Goal: Transaction & Acquisition: Purchase product/service

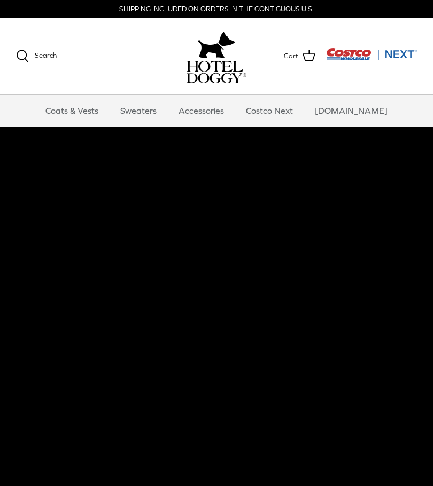
click at [90, 107] on link "Coats & Vests" at bounding box center [72, 111] width 72 height 32
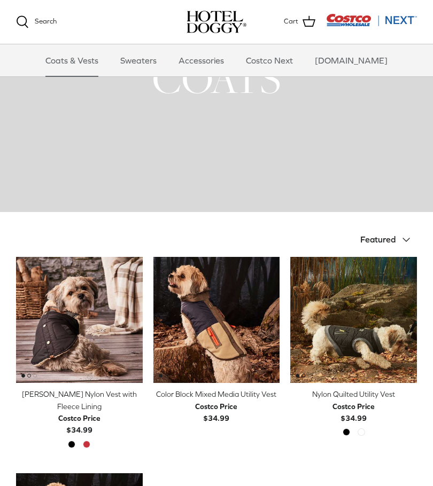
scroll to position [72, 0]
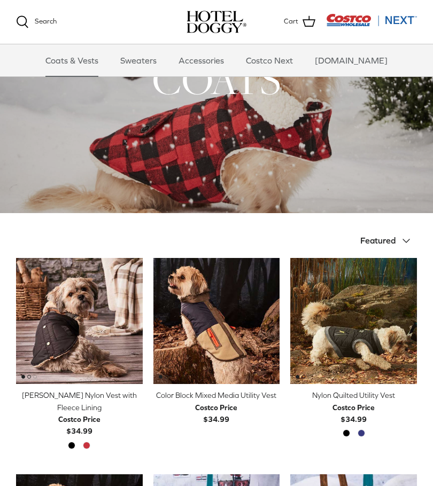
click at [402, 244] on icon "Down" at bounding box center [406, 241] width 13 height 13
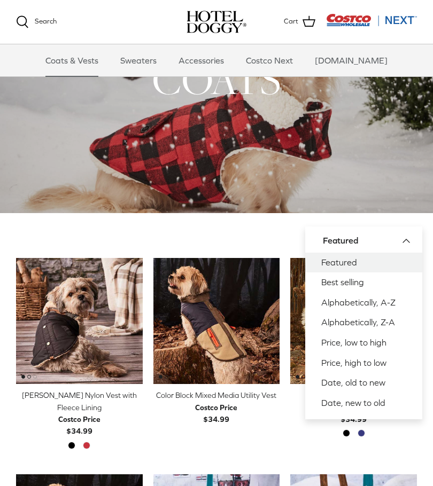
click at [379, 285] on link "Best selling" at bounding box center [363, 282] width 117 height 20
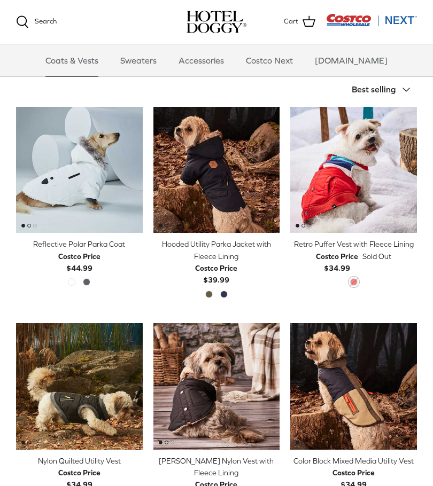
scroll to position [223, 0]
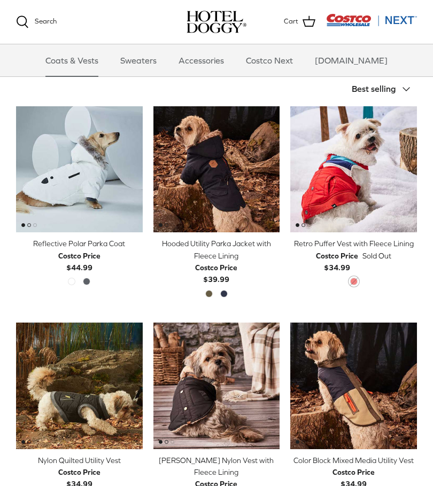
click at [67, 282] on div "Winter White Polar Grey" at bounding box center [79, 285] width 30 height 14
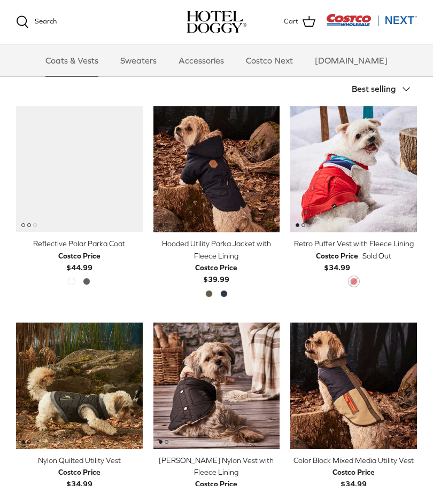
click at [87, 282] on span "Polar Grey" at bounding box center [86, 281] width 7 height 7
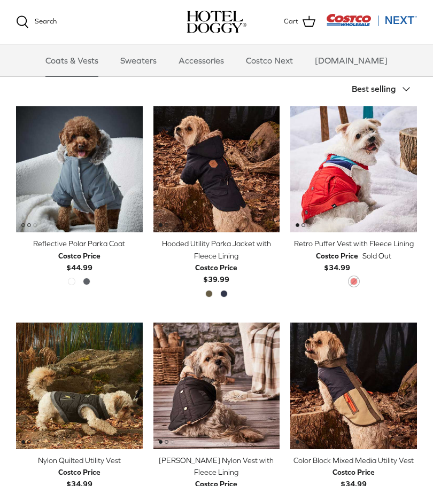
click at [75, 280] on span "Winter White" at bounding box center [71, 281] width 7 height 7
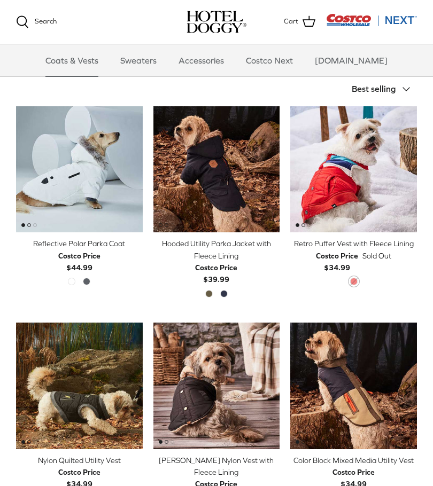
click at [210, 291] on span "Military Olive" at bounding box center [208, 293] width 7 height 7
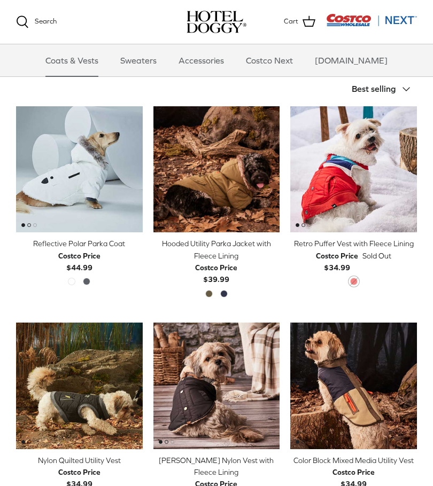
click at [227, 290] on span "India Ink" at bounding box center [223, 293] width 7 height 7
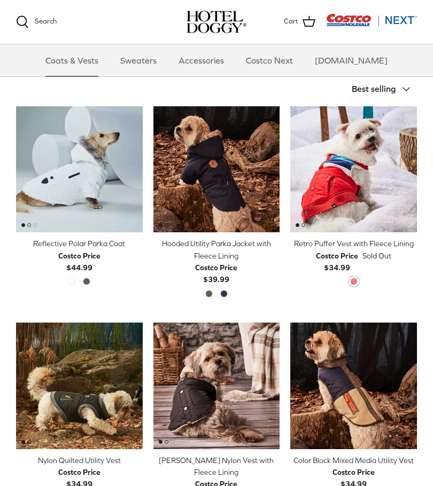
click at [356, 170] on img "Retro Puffer Vest with Fleece Lining" at bounding box center [353, 169] width 127 height 127
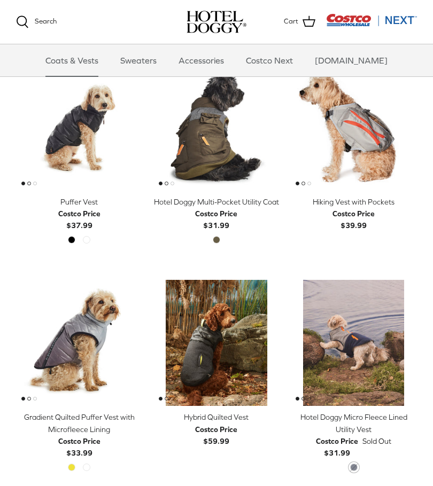
scroll to position [1348, 0]
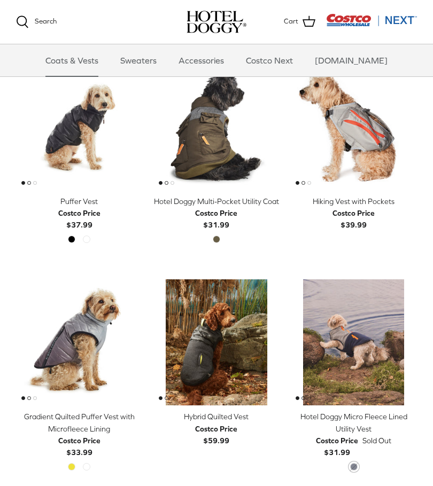
click at [84, 463] on span "High Rise" at bounding box center [86, 466] width 7 height 7
click at [73, 463] on span "Golden Kiwi" at bounding box center [71, 466] width 7 height 7
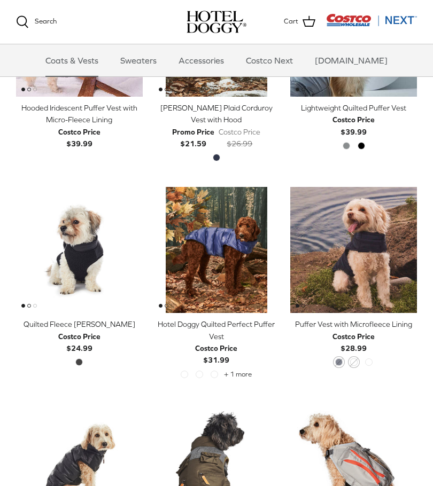
scroll to position [942, 0]
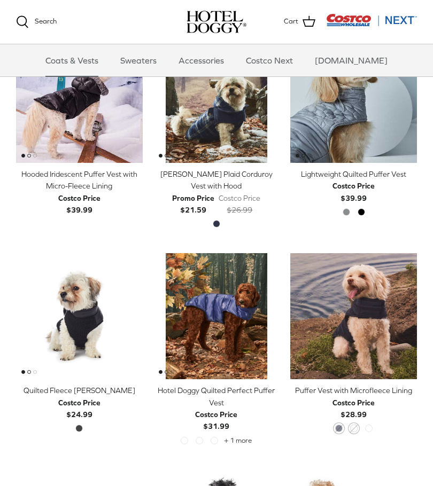
click at [369, 425] on span "Cypress" at bounding box center [368, 428] width 7 height 7
click at [367, 307] on img "Puffer Vest with Microfleece Lining" at bounding box center [353, 316] width 127 height 127
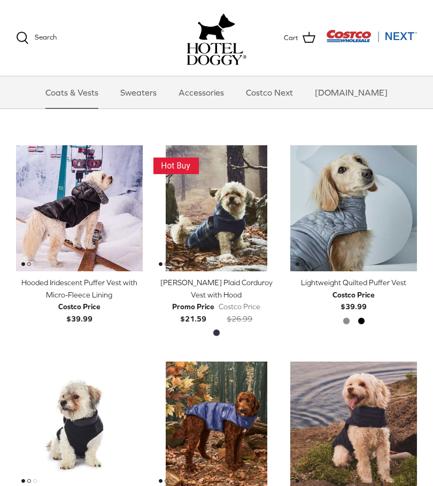
scroll to position [1089, 0]
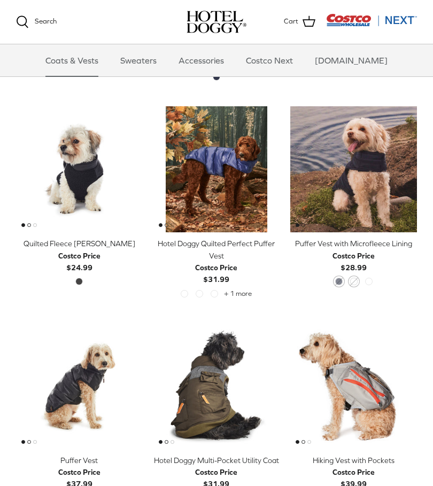
click at [76, 161] on img "Quilted Fleece Melton Vest" at bounding box center [79, 169] width 127 height 127
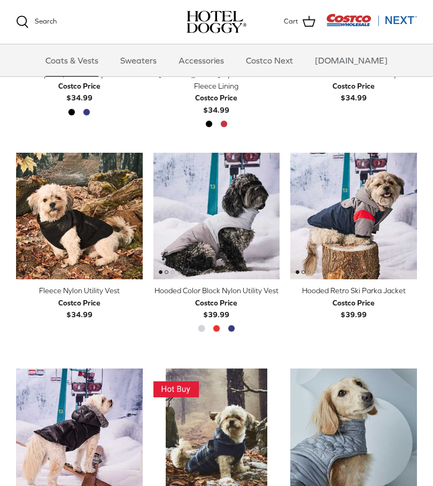
scroll to position [607, 0]
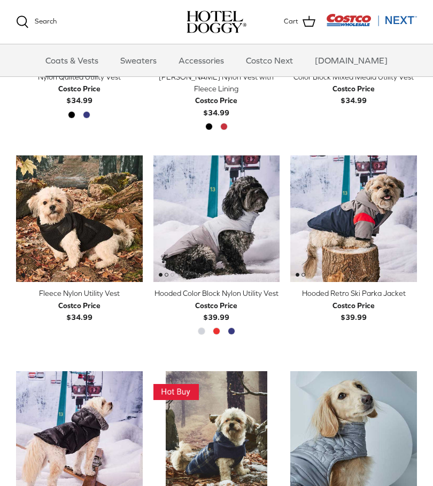
click at [76, 202] on img "Fleece Nylon Utility Vest" at bounding box center [79, 218] width 127 height 127
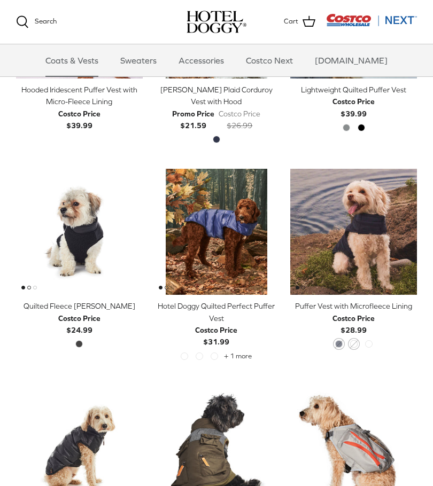
scroll to position [1028, 0]
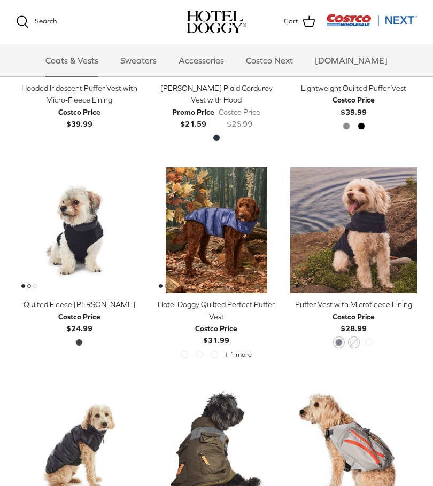
click at [89, 229] on img "Quilted Fleece Melton Vest" at bounding box center [79, 230] width 127 height 127
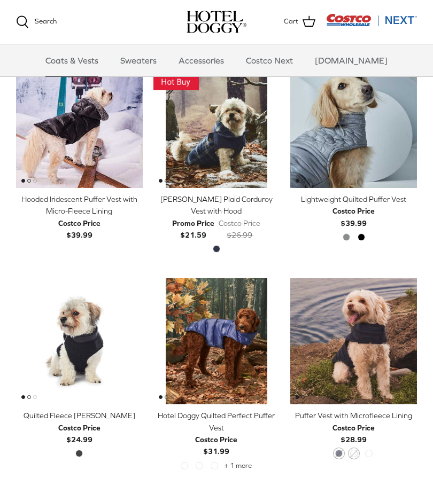
scroll to position [918, 0]
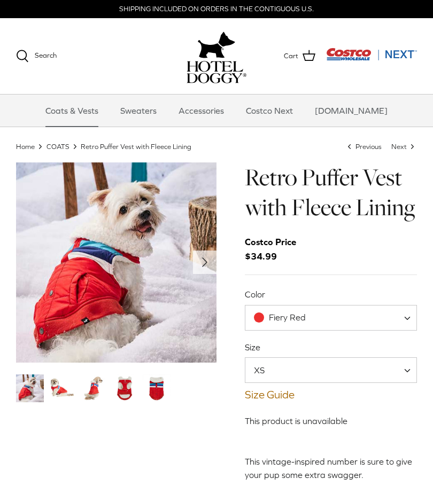
click at [122, 386] on img "Thumbnail Link" at bounding box center [125, 389] width 28 height 28
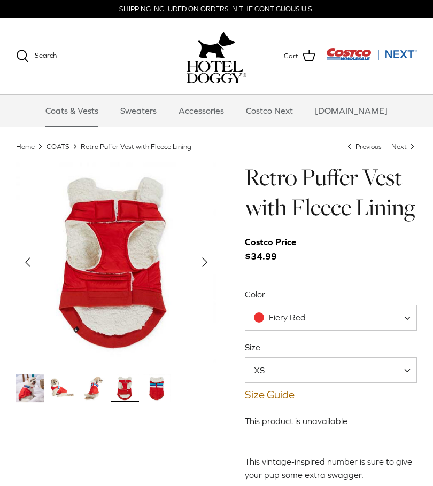
click at [168, 389] on img "Thumbnail Link" at bounding box center [157, 389] width 28 height 28
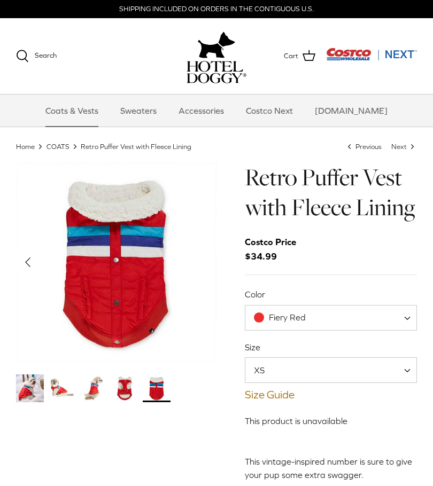
click at [127, 390] on img "Thumbnail Link" at bounding box center [125, 389] width 28 height 28
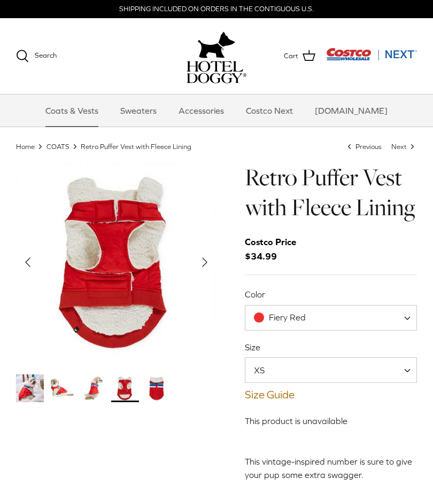
click at [95, 381] on img "Thumbnail Link" at bounding box center [94, 389] width 28 height 28
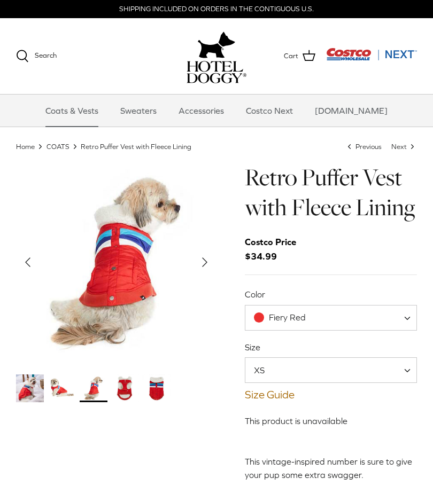
click at [372, 318] on span "Fiery Red" at bounding box center [331, 318] width 173 height 26
click at [284, 390] on link "Size Guide" at bounding box center [331, 394] width 173 height 13
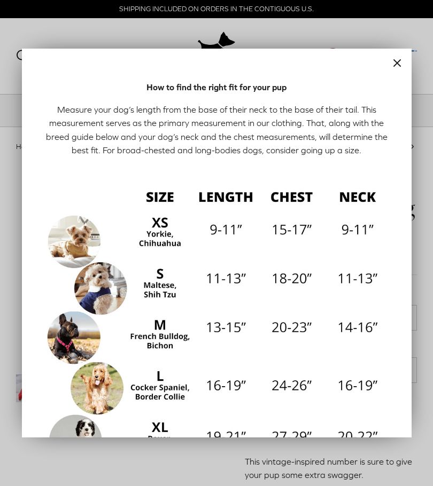
click at [389, 71] on button "Close" at bounding box center [397, 63] width 29 height 29
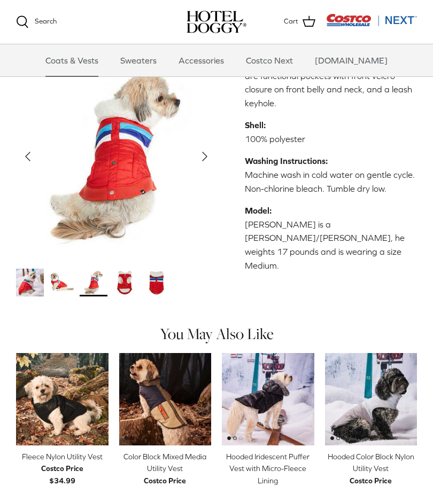
scroll to position [366, 0]
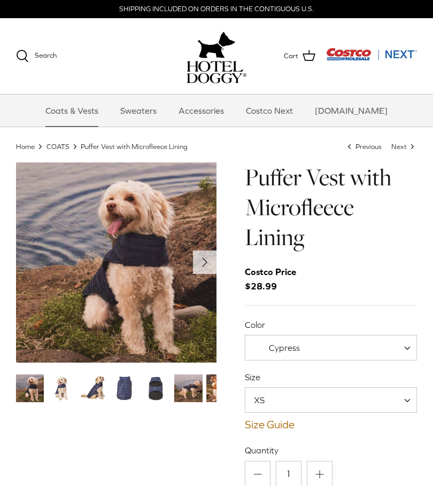
click at [373, 350] on span "Cypress" at bounding box center [331, 348] width 173 height 26
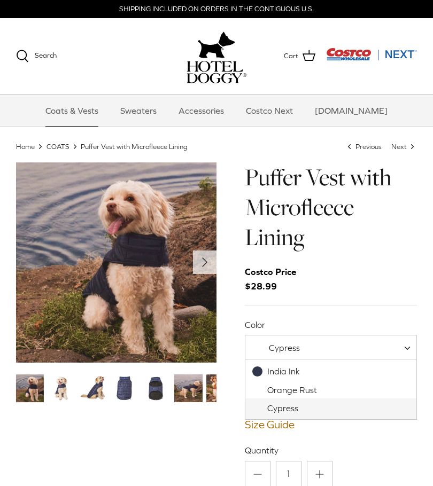
select select "Orange Rust"
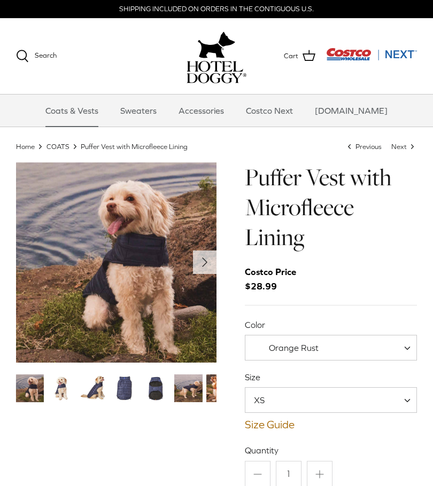
click at [131, 389] on img "Thumbnail Link" at bounding box center [125, 389] width 28 height 28
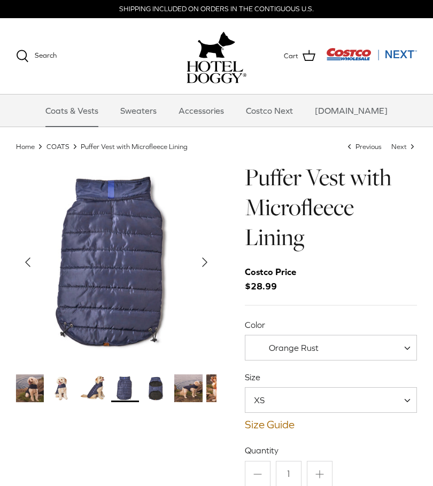
click at [158, 387] on img "Thumbnail Link" at bounding box center [157, 389] width 28 height 28
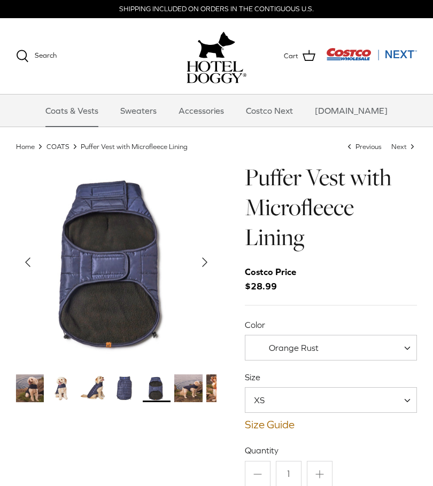
click at [177, 392] on img "Thumbnail Link" at bounding box center [188, 389] width 28 height 28
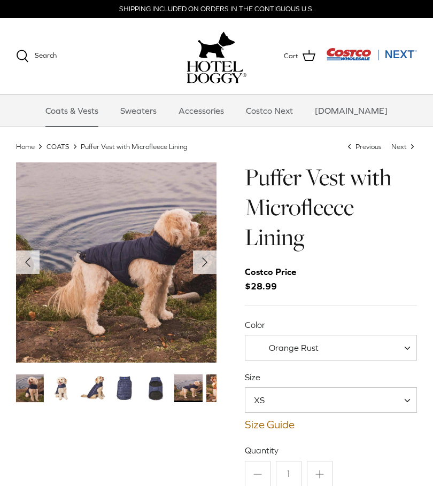
click at [208, 393] on img "Thumbnail Link" at bounding box center [220, 389] width 28 height 28
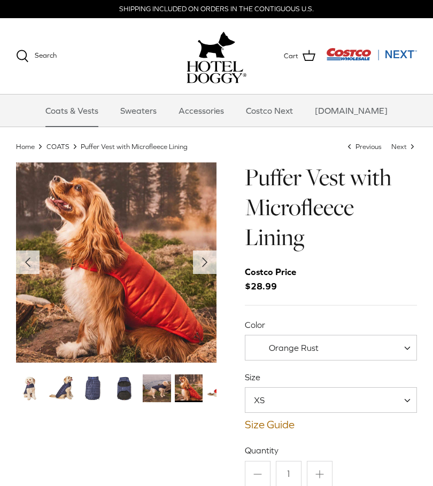
click at [280, 424] on link "Size Guide" at bounding box center [331, 424] width 173 height 13
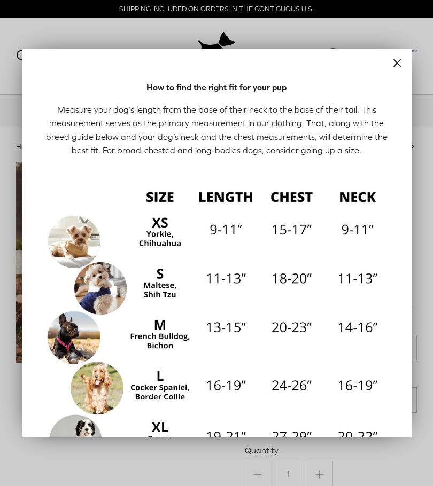
click at [389, 66] on button "Close" at bounding box center [397, 63] width 29 height 29
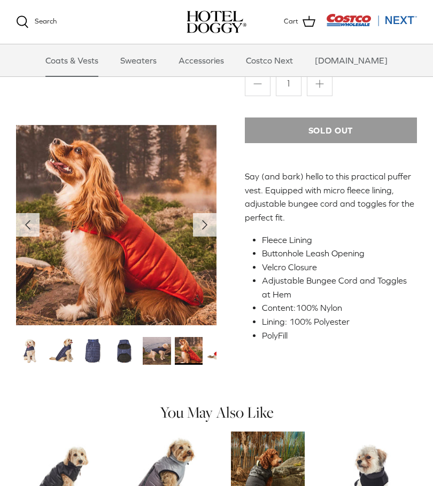
scroll to position [289, 0]
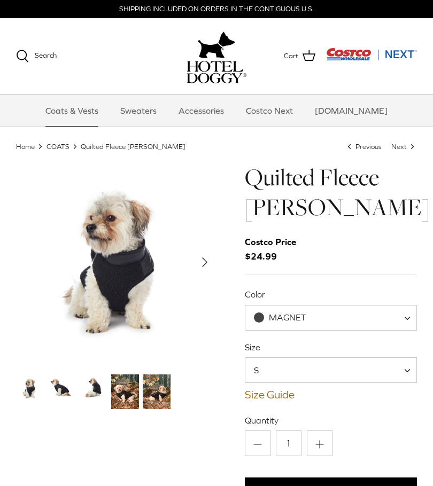
click at [393, 311] on span "MAGNET" at bounding box center [331, 318] width 173 height 26
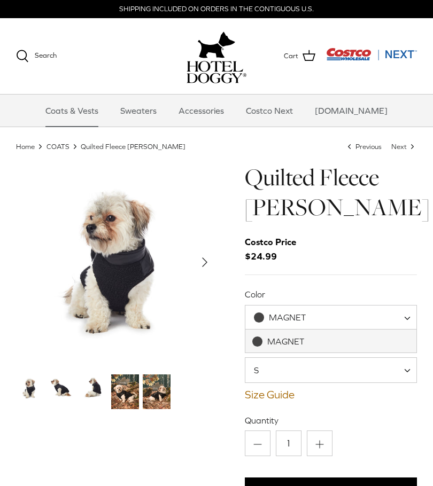
click at [401, 254] on div "Costco Price $24.99" at bounding box center [331, 249] width 173 height 29
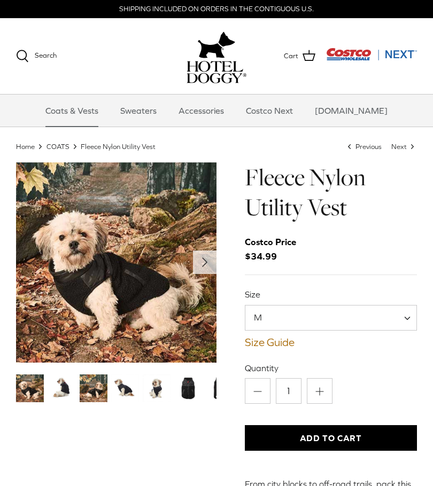
click at [380, 308] on span "M" at bounding box center [331, 318] width 173 height 26
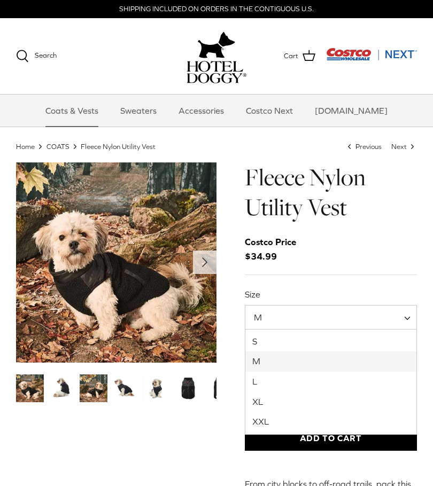
click at [401, 243] on div "Costco Price $34.99" at bounding box center [331, 249] width 173 height 29
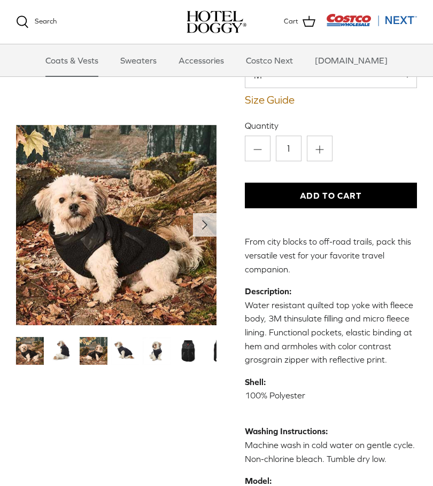
scroll to position [155, 0]
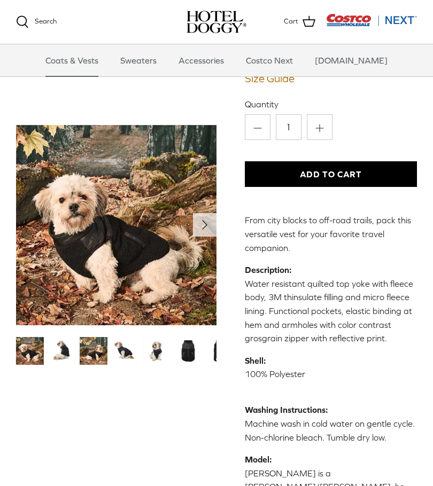
click at [127, 351] on img "Thumbnail Link" at bounding box center [125, 351] width 28 height 28
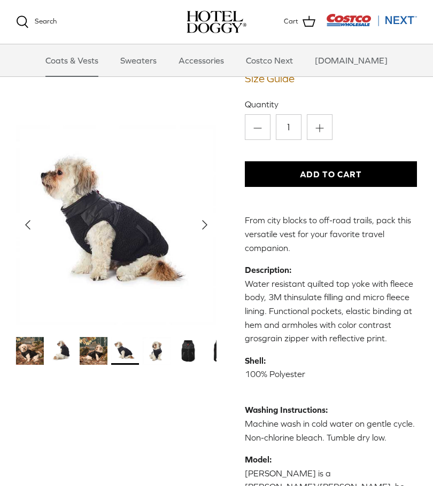
click at [157, 348] on img "Thumbnail Link" at bounding box center [157, 351] width 28 height 28
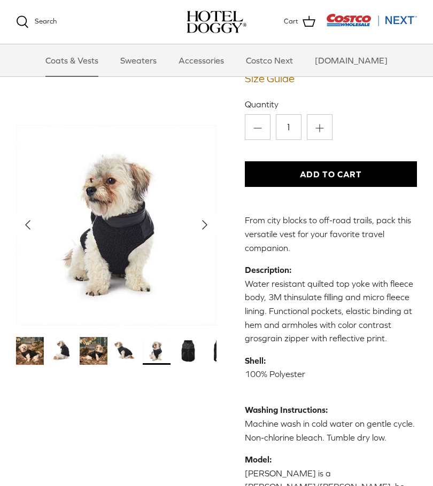
click at [184, 357] on img "Thumbnail Link" at bounding box center [188, 351] width 28 height 28
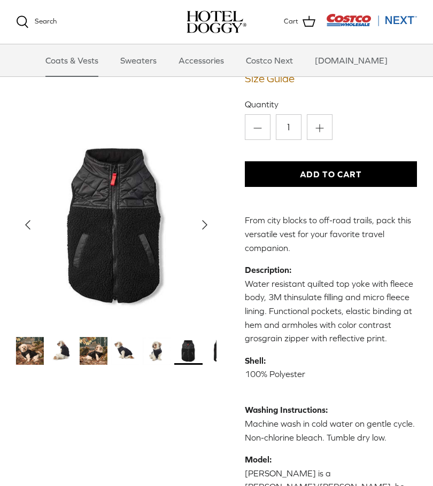
scroll to position [154, 0]
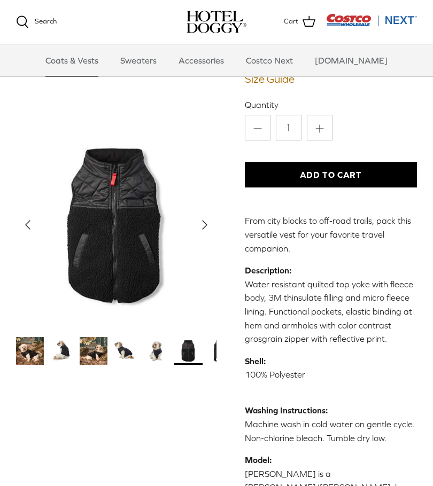
click at [25, 355] on img "Thumbnail Link" at bounding box center [30, 351] width 28 height 28
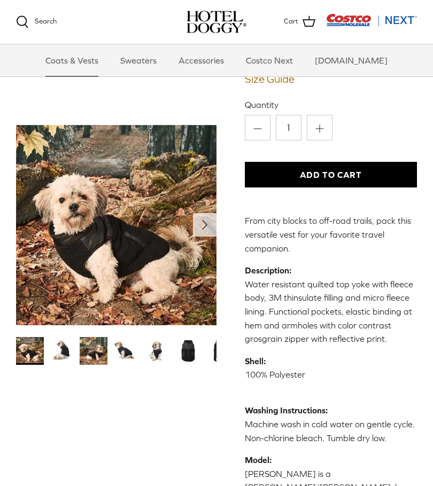
click at [75, 340] on img "Thumbnail Link" at bounding box center [62, 351] width 28 height 28
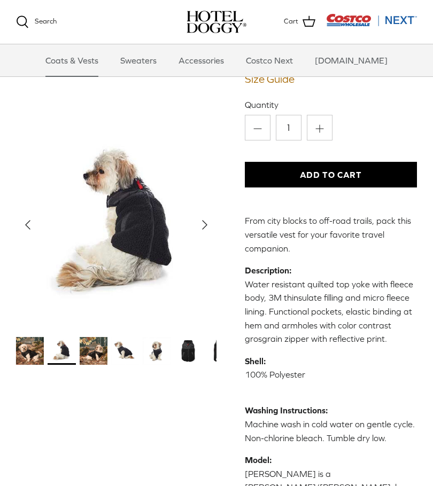
click at [115, 338] on img "Thumbnail Link" at bounding box center [125, 351] width 28 height 28
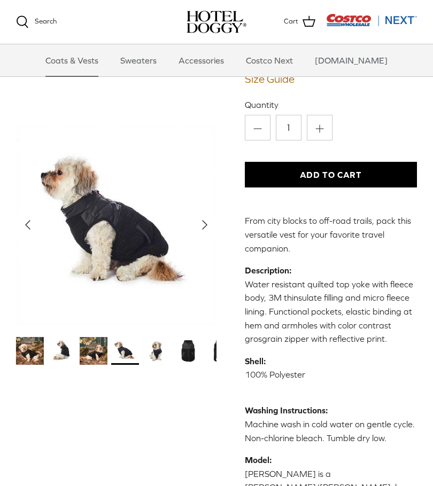
click at [212, 352] on img "Thumbnail Link" at bounding box center [220, 351] width 28 height 28
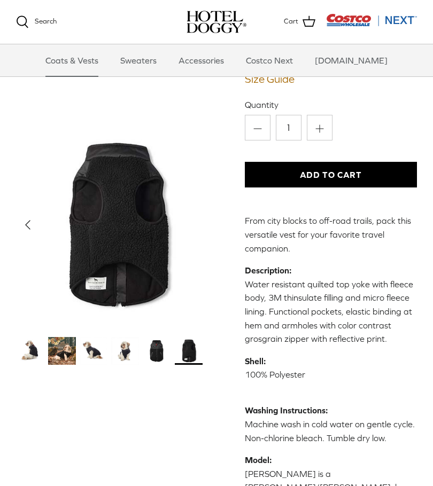
click at [194, 353] on img "Thumbnail Link" at bounding box center [189, 351] width 28 height 28
click at [184, 351] on img "Thumbnail Link" at bounding box center [189, 351] width 28 height 28
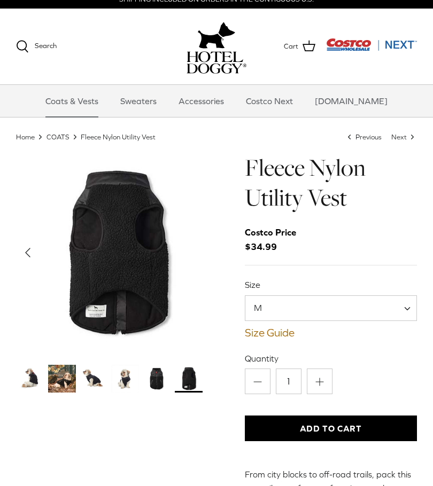
scroll to position [1, 0]
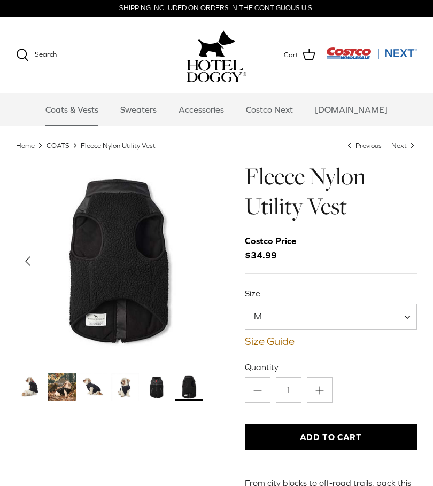
click at [283, 341] on link "Size Guide" at bounding box center [331, 341] width 173 height 13
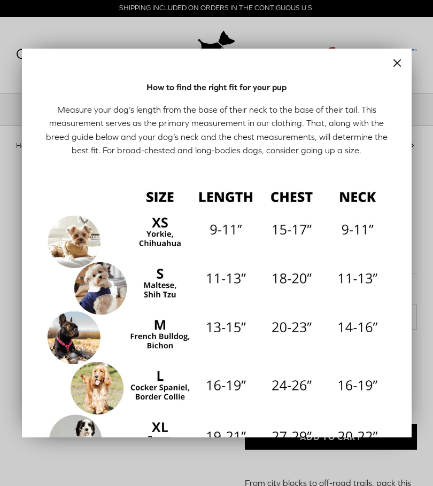
click at [389, 61] on button "Close" at bounding box center [397, 63] width 29 height 29
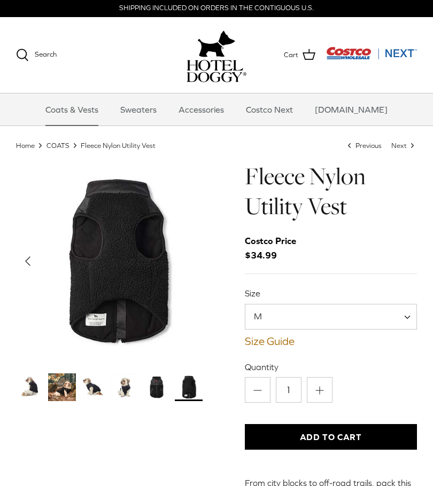
click at [388, 322] on span "M" at bounding box center [331, 317] width 173 height 26
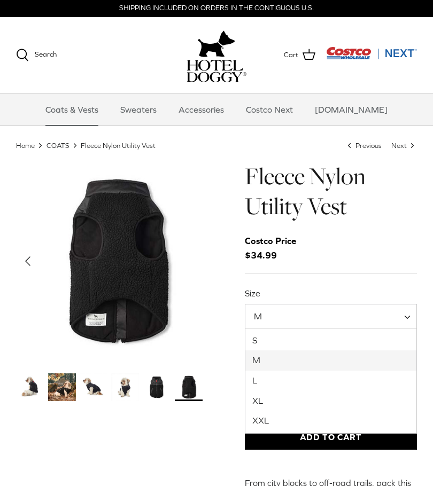
select select "S"
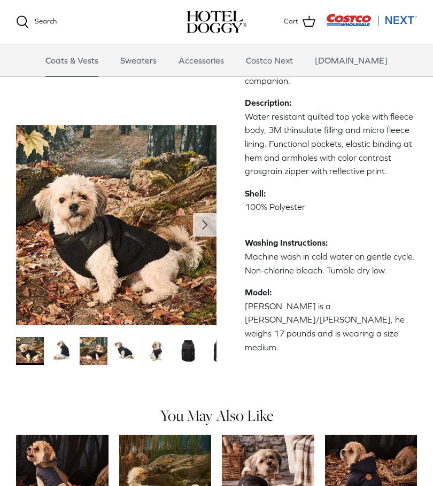
scroll to position [320, 0]
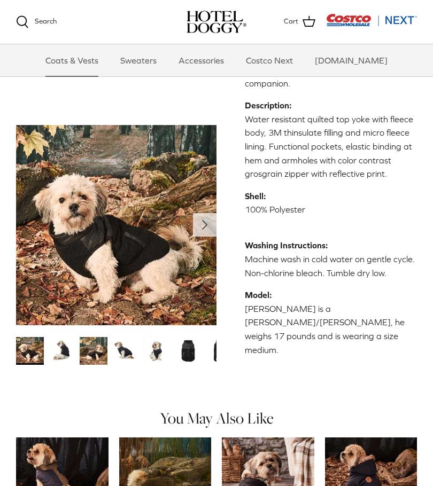
click at [98, 251] on img "Show Gallery" at bounding box center [116, 225] width 200 height 200
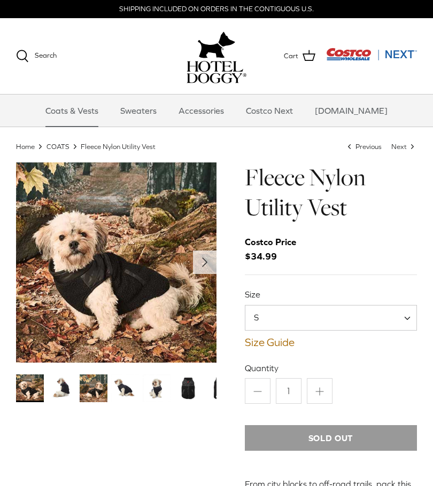
scroll to position [0, 0]
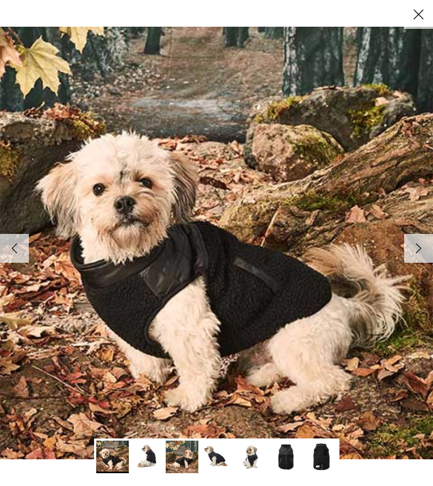
click at [417, 257] on icon "Right" at bounding box center [418, 248] width 18 height 18
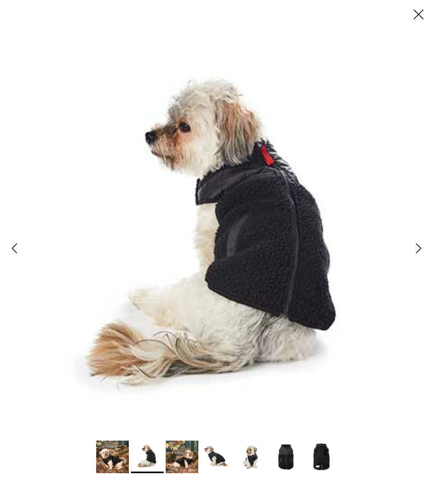
click at [418, 252] on icon "Right" at bounding box center [418, 248] width 18 height 18
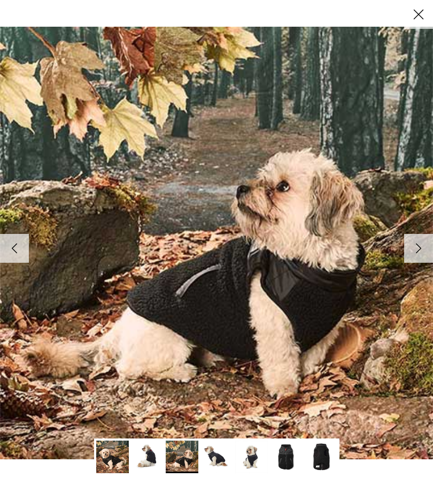
click at [417, 255] on icon "Right" at bounding box center [418, 248] width 18 height 18
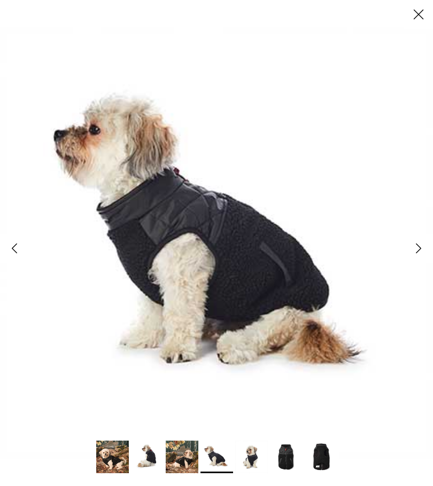
click at [420, 251] on icon "Right" at bounding box center [418, 248] width 18 height 18
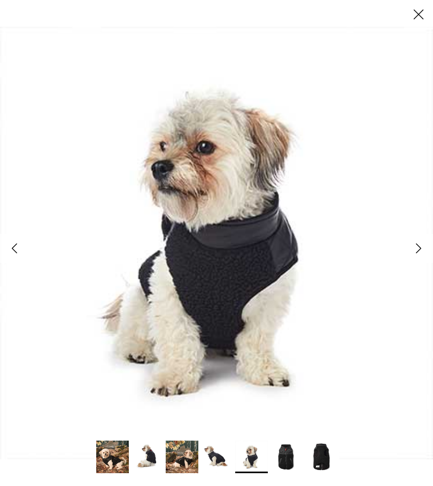
click at [425, 251] on icon "Right" at bounding box center [418, 248] width 18 height 18
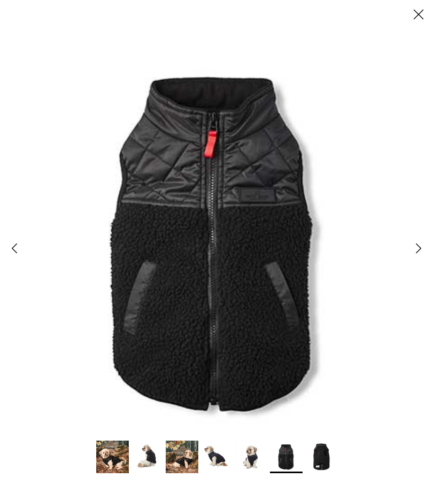
click at [410, 14] on icon "Close" at bounding box center [418, 14] width 18 height 18
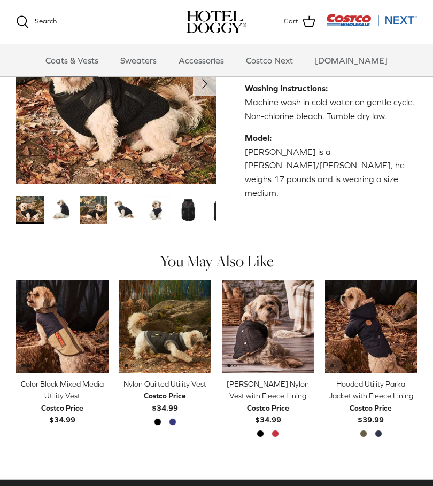
scroll to position [477, 0]
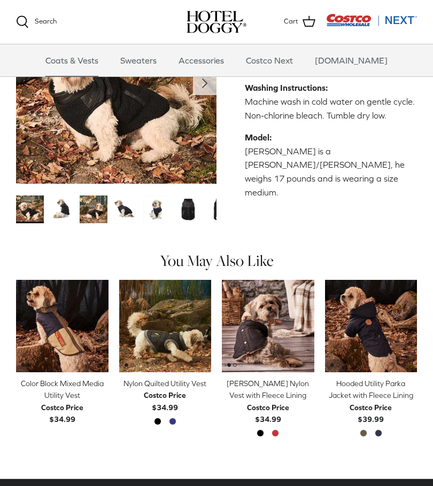
click at [278, 280] on img "Melton Nylon Vest with Fleece Lining" at bounding box center [268, 326] width 92 height 92
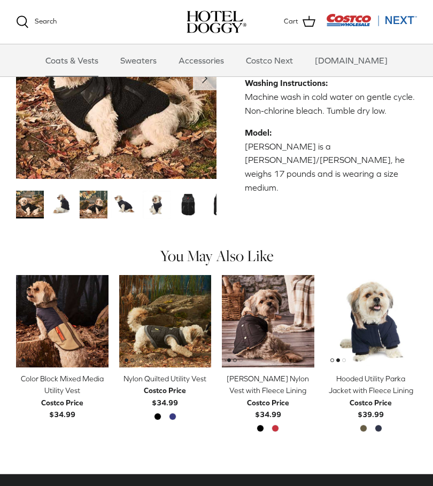
scroll to position [481, 0]
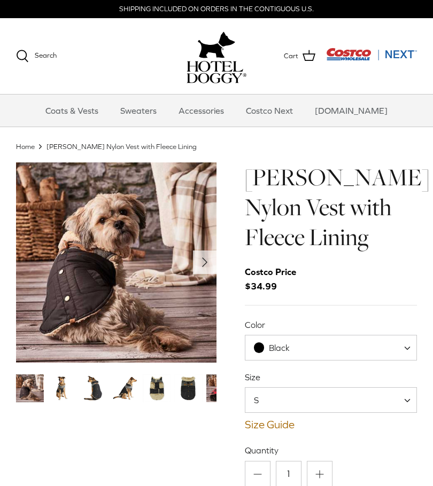
click at [187, 388] on img "Thumbnail Link" at bounding box center [188, 389] width 28 height 28
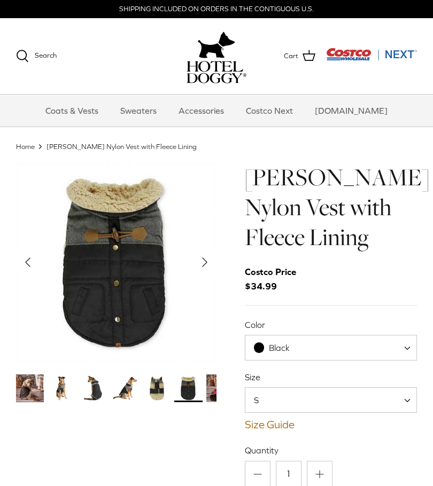
click at [210, 384] on img "Thumbnail Link" at bounding box center [220, 389] width 28 height 28
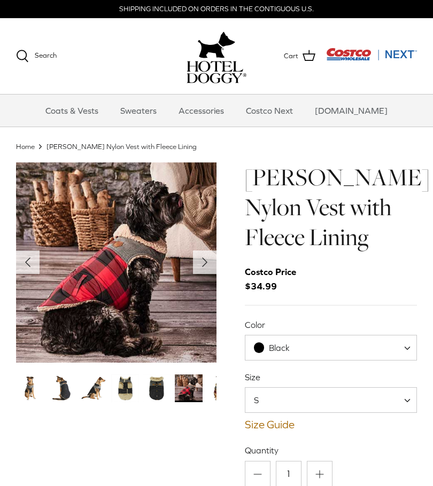
click at [354, 349] on span "Black" at bounding box center [331, 348] width 173 height 26
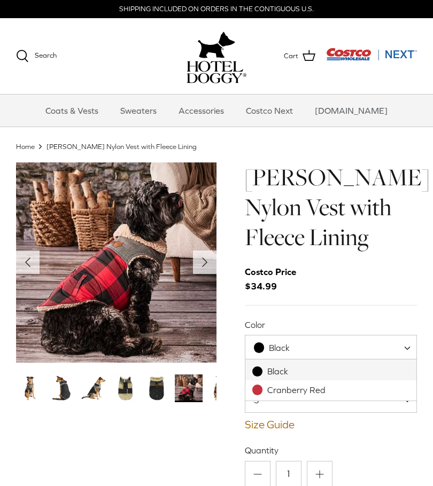
select select "Cranberry Red"
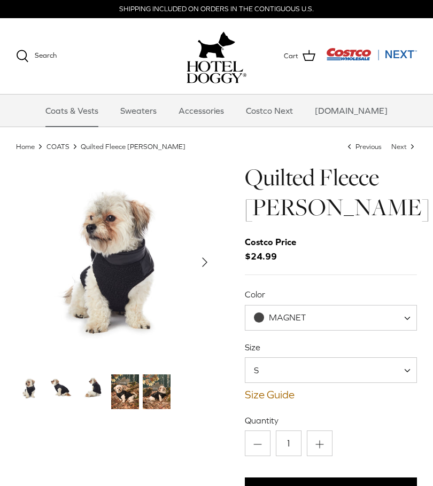
click at [129, 393] on img "Thumbnail Link" at bounding box center [125, 392] width 28 height 35
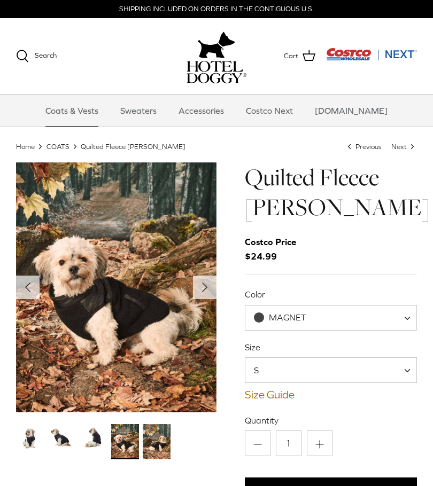
click at [161, 442] on img "Thumbnail Link" at bounding box center [157, 441] width 28 height 35
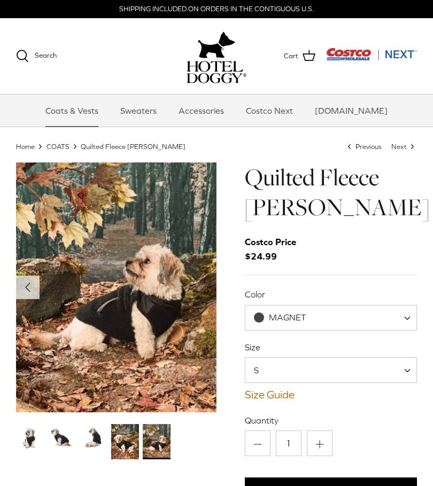
click at [30, 437] on img "Thumbnail Link" at bounding box center [30, 438] width 28 height 28
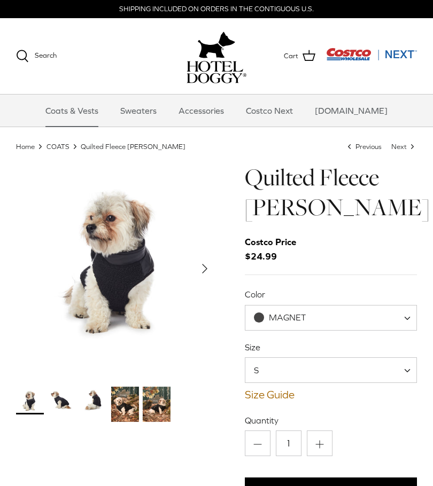
click at [59, 438] on div "Left Right ‹ ›" at bounding box center [116, 427] width 200 height 530
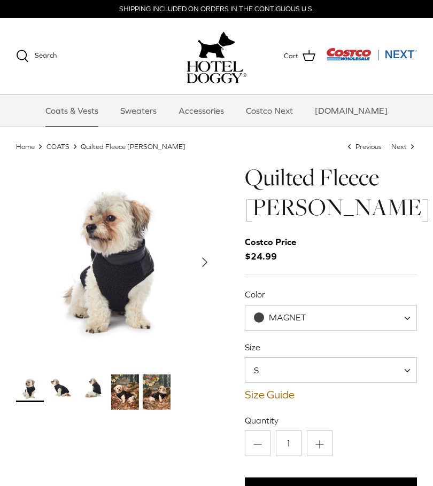
click at [64, 397] on img "Thumbnail Link" at bounding box center [62, 389] width 28 height 28
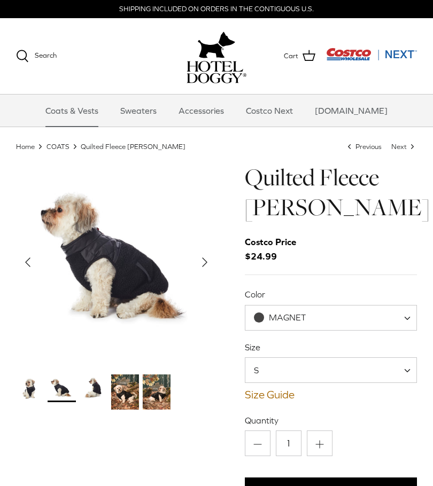
click at [96, 386] on img "Thumbnail Link" at bounding box center [94, 389] width 28 height 28
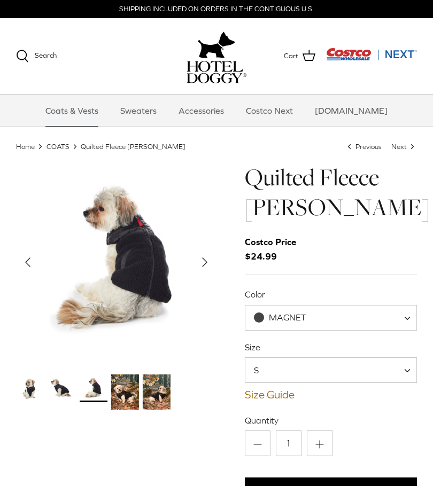
click at [119, 384] on img "Thumbnail Link" at bounding box center [125, 392] width 28 height 35
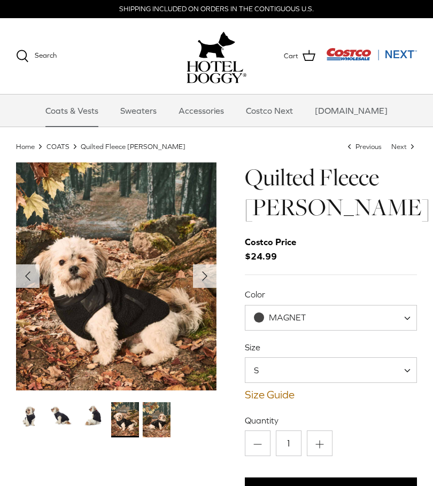
click at [158, 383] on img "Show Gallery" at bounding box center [116, 287] width 200 height 251
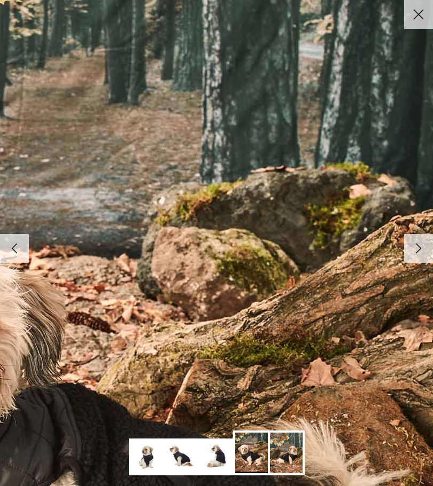
click at [418, 20] on icon "Close" at bounding box center [418, 14] width 18 height 18
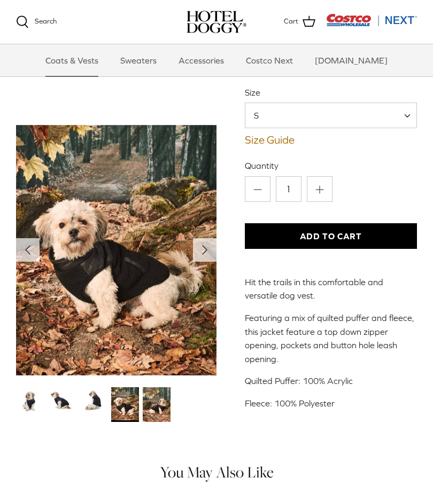
scroll to position [126, 0]
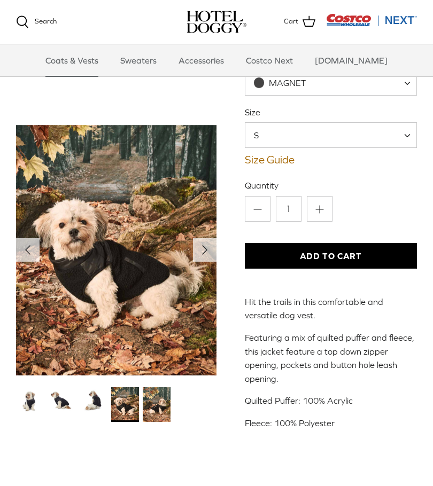
click at [390, 133] on span "S" at bounding box center [331, 135] width 173 height 26
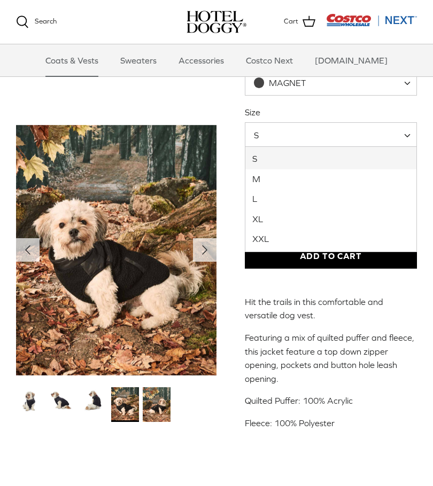
click at [163, 205] on img "Show Gallery" at bounding box center [116, 250] width 200 height 251
